Goal: Find contact information: Find contact information

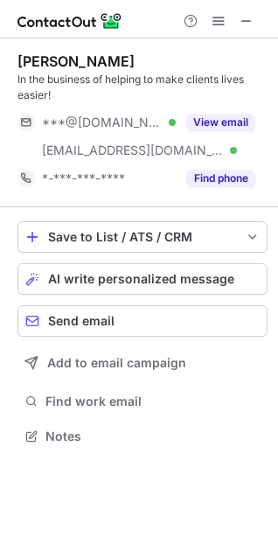
scroll to position [424, 278]
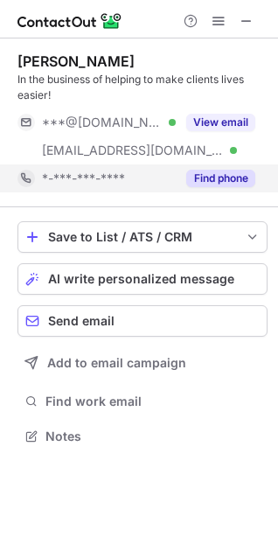
click at [223, 173] on button "Find phone" at bounding box center [220, 179] width 69 height 18
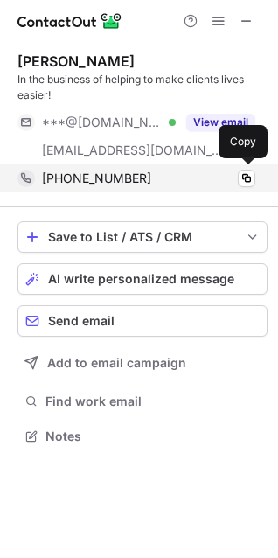
click at [94, 179] on span "+12483765123" at bounding box center [96, 179] width 109 height 16
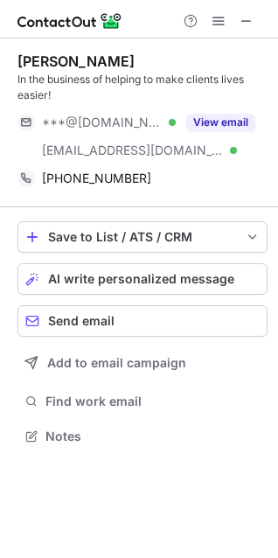
click at [34, 63] on div "Larry Yaffa" at bounding box center [76, 62] width 117 height 18
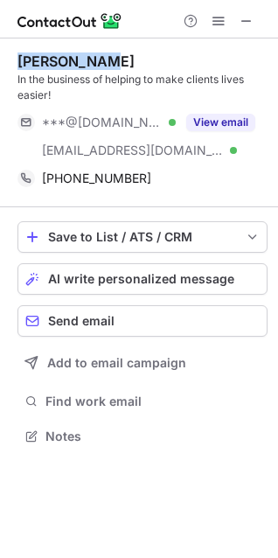
click at [75, 58] on div "Larry Yaffa" at bounding box center [76, 62] width 117 height 18
copy div "Larry Yaffa"
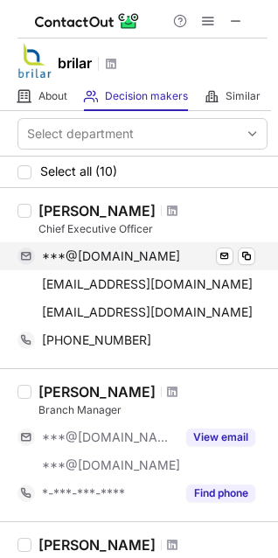
click at [120, 253] on span "***@gmail.com" at bounding box center [111, 257] width 138 height 16
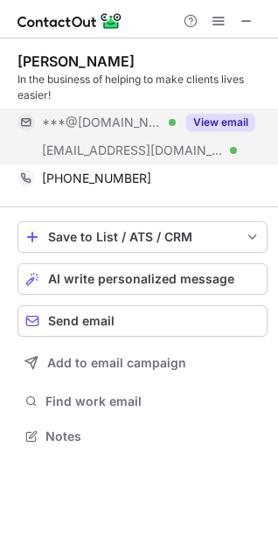
click at [199, 117] on button "View email" at bounding box center [220, 123] width 69 height 18
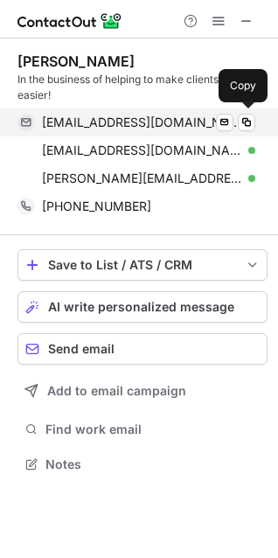
scroll to position [452, 278]
click at [87, 131] on div "larry2320@gmail.com Verified Send email Copy" at bounding box center [137, 123] width 238 height 28
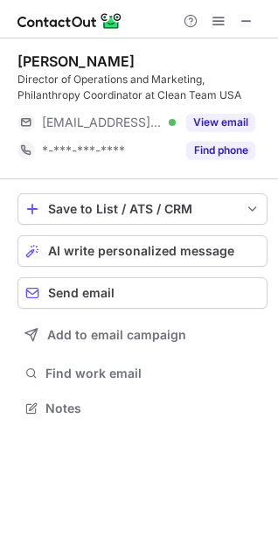
scroll to position [396, 278]
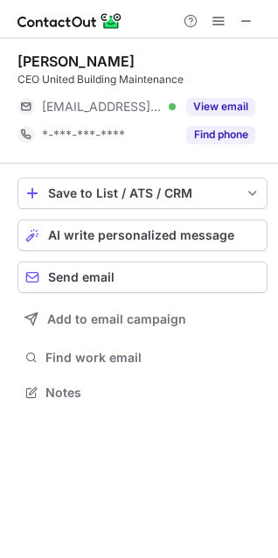
scroll to position [381, 278]
click at [31, 56] on div "[PERSON_NAME]" at bounding box center [76, 62] width 117 height 18
click at [80, 56] on div "[PERSON_NAME]" at bounding box center [76, 62] width 117 height 18
copy div "[PERSON_NAME]"
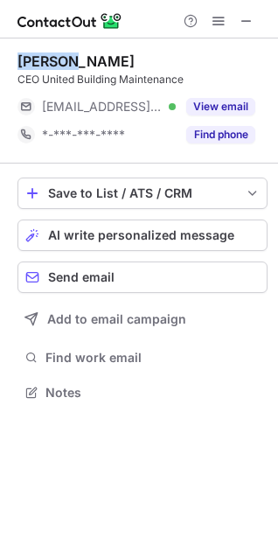
copy div "[PERSON_NAME]"
